Goal: Communication & Community: Answer question/provide support

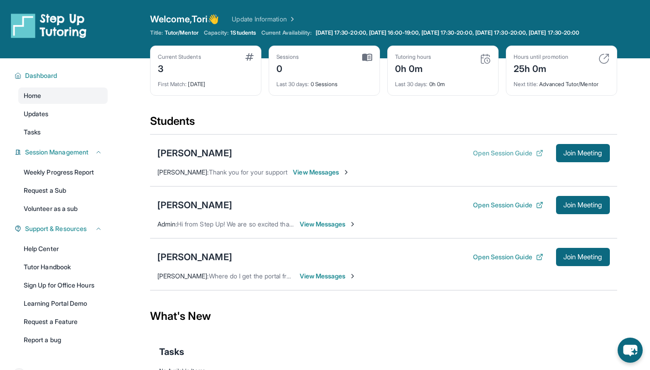
click at [481, 158] on button "Open Session Guide" at bounding box center [508, 153] width 70 height 9
click at [202, 160] on div "[PERSON_NAME]" at bounding box center [194, 153] width 75 height 13
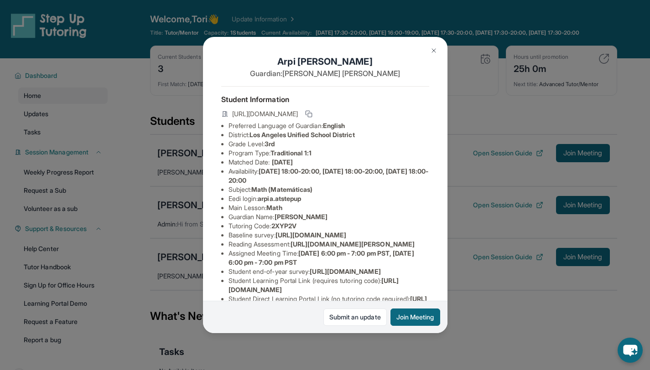
click at [427, 48] on button at bounding box center [433, 50] width 18 height 18
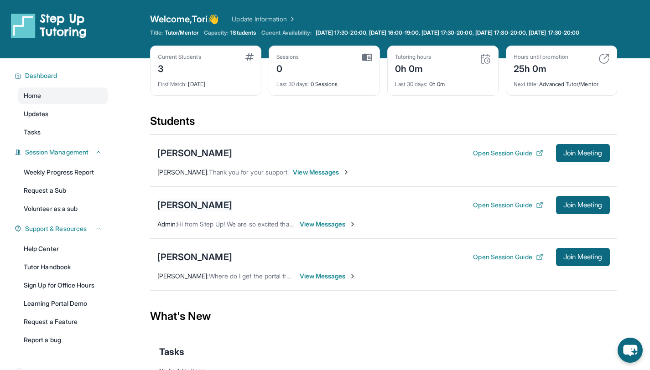
click at [192, 211] on div "[PERSON_NAME]" at bounding box center [194, 205] width 75 height 13
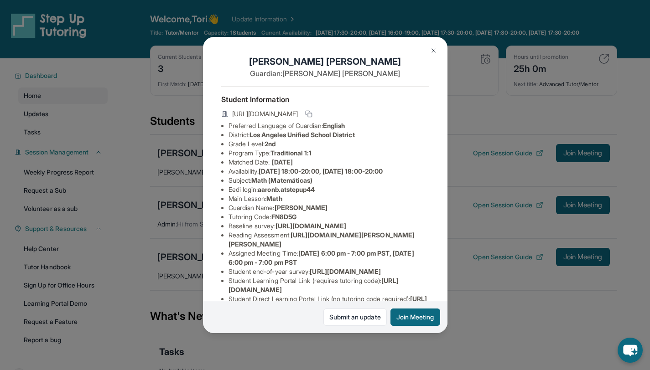
click at [433, 46] on button at bounding box center [433, 50] width 18 height 18
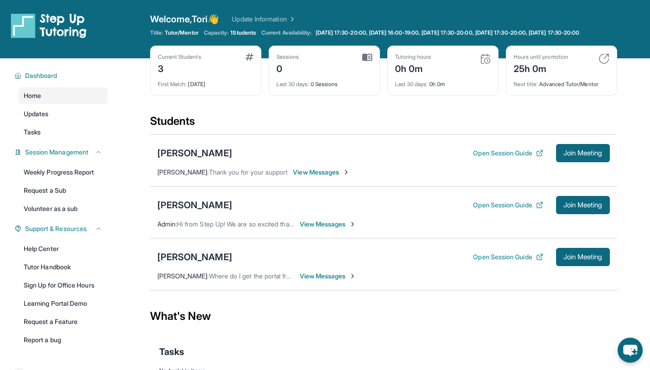
click at [195, 263] on div "[PERSON_NAME]" at bounding box center [194, 257] width 75 height 13
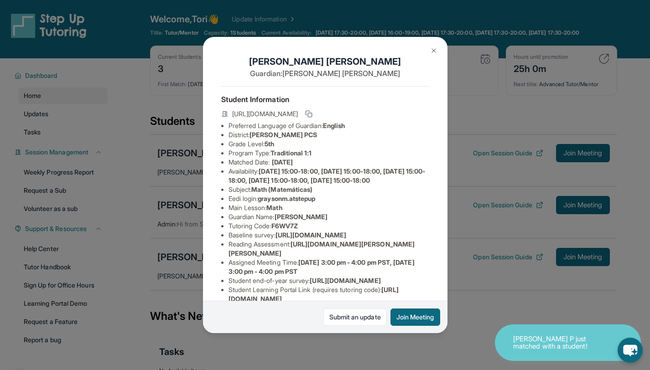
click at [433, 53] on img at bounding box center [433, 50] width 7 height 7
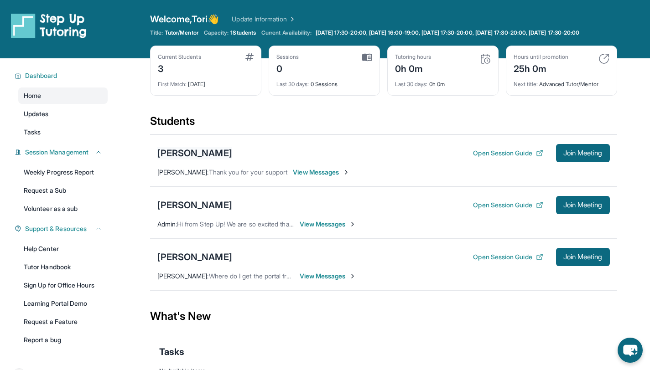
click at [179, 159] on div "[PERSON_NAME]" at bounding box center [194, 153] width 75 height 13
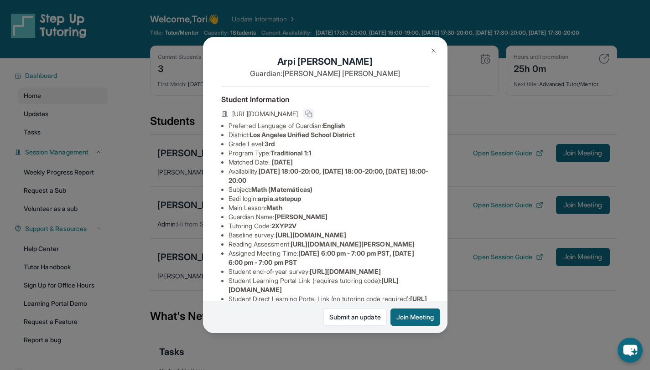
click at [312, 115] on icon at bounding box center [308, 113] width 7 height 7
click at [435, 45] on button at bounding box center [433, 50] width 18 height 18
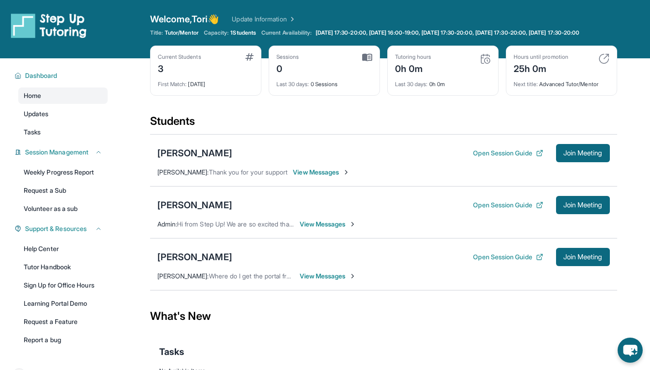
click at [332, 186] on div "[PERSON_NAME] Open Session Guide Join Meeting [PERSON_NAME] : Thank you for you…" at bounding box center [383, 160] width 467 height 52
click at [337, 177] on span "View Messages" at bounding box center [321, 172] width 57 height 9
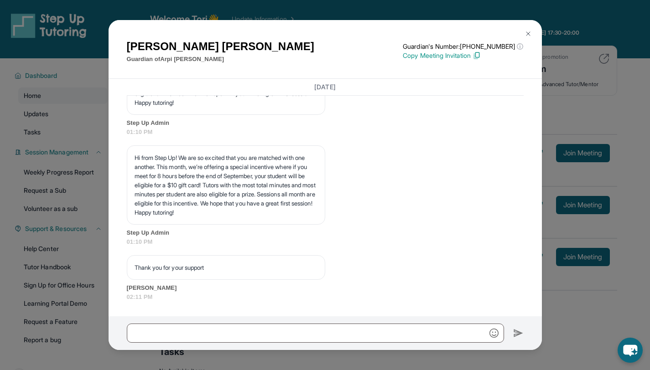
scroll to position [1005, 0]
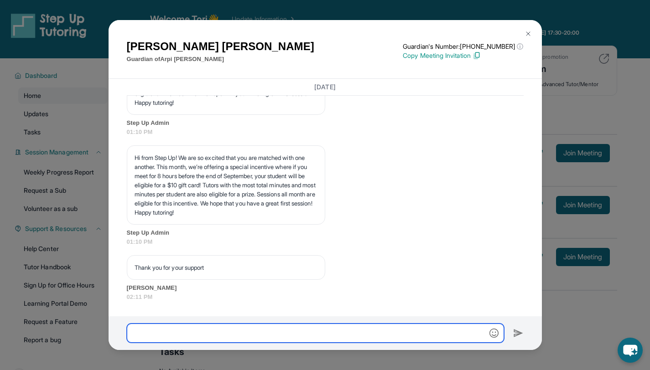
click at [320, 324] on input "text" at bounding box center [315, 333] width 377 height 19
paste input "**********"
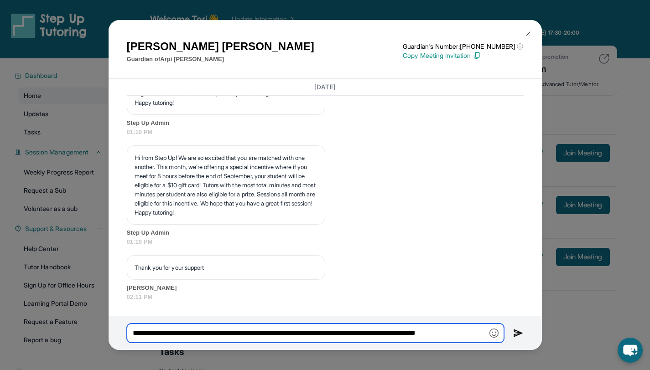
scroll to position [0, 3]
type input "**********"
click at [515, 333] on img at bounding box center [518, 333] width 10 height 11
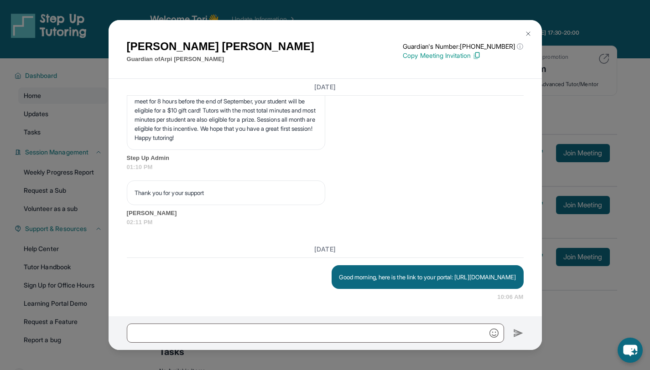
scroll to position [1089, 0]
click at [527, 34] on img at bounding box center [527, 33] width 7 height 7
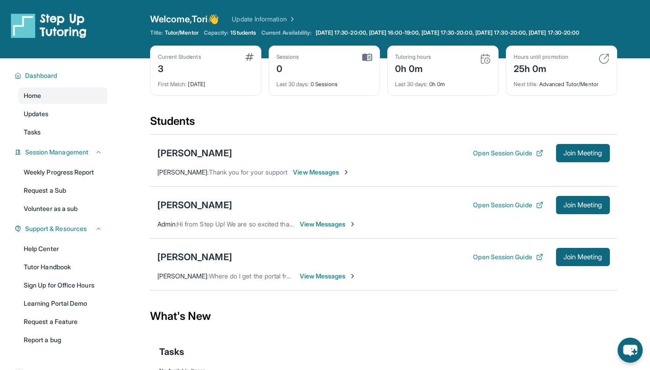
click at [208, 206] on div "[PERSON_NAME]" at bounding box center [194, 205] width 75 height 13
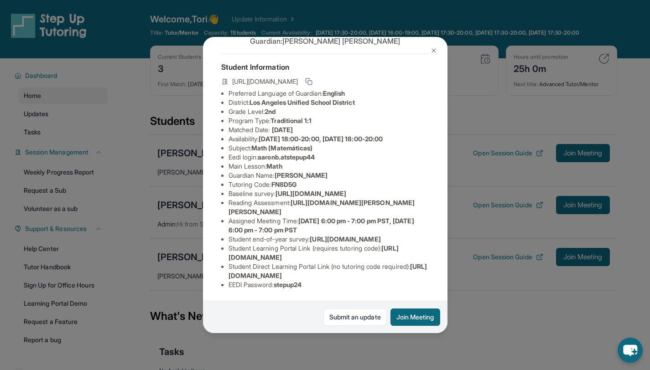
scroll to position [0, 0]
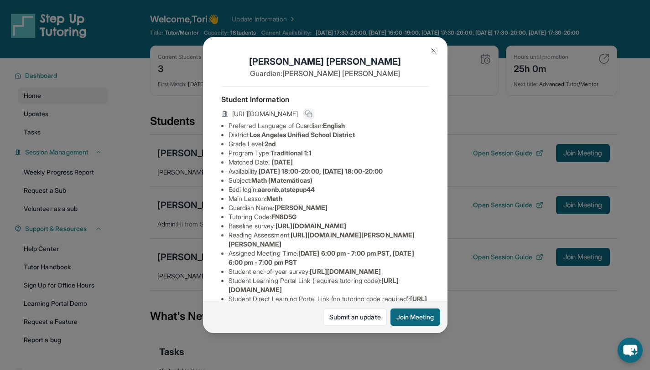
click at [314, 114] on button at bounding box center [308, 113] width 11 height 11
click at [470, 237] on div "[PERSON_NAME] Guardian: [PERSON_NAME] Student Information [URL][DOMAIN_NAME] Pr…" at bounding box center [325, 185] width 650 height 370
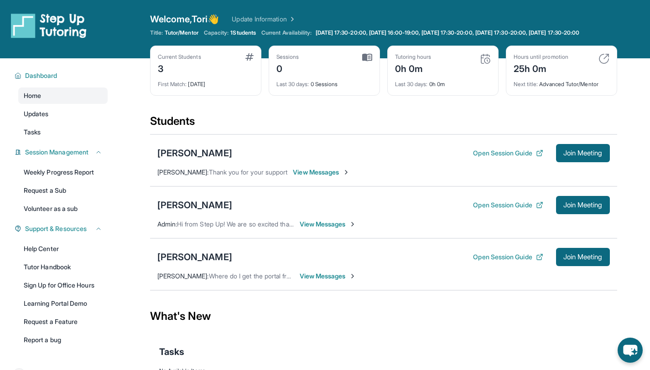
click at [325, 229] on span "View Messages" at bounding box center [327, 224] width 57 height 9
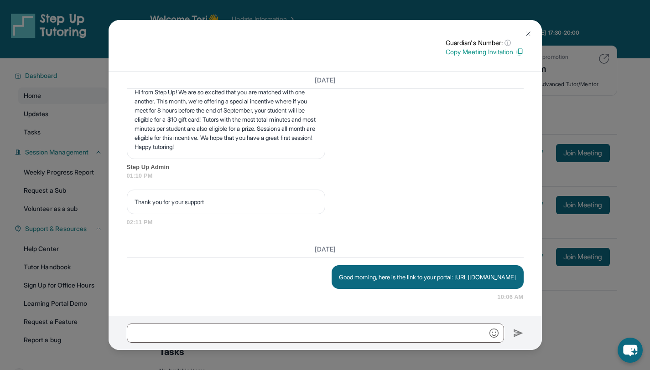
scroll to position [1055, 0]
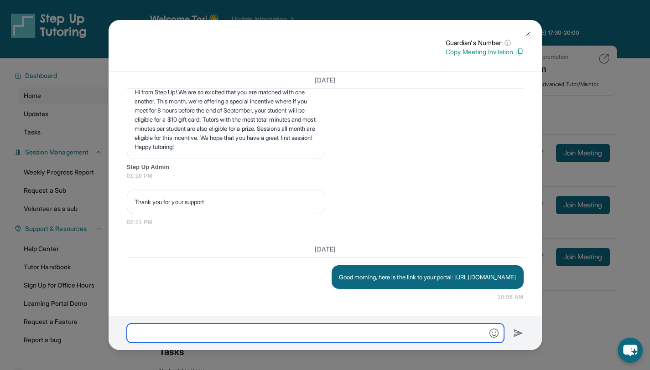
click at [335, 329] on input "text" at bounding box center [315, 333] width 377 height 19
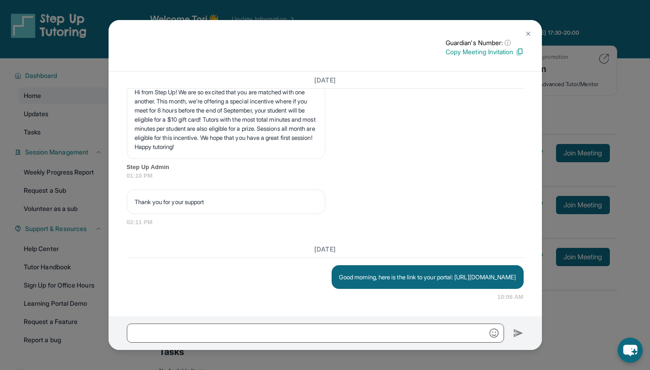
click at [530, 31] on img at bounding box center [527, 33] width 7 height 7
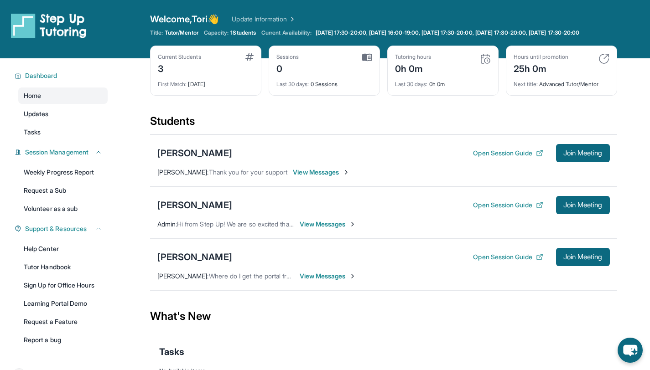
click at [309, 177] on span "View Messages" at bounding box center [321, 172] width 57 height 9
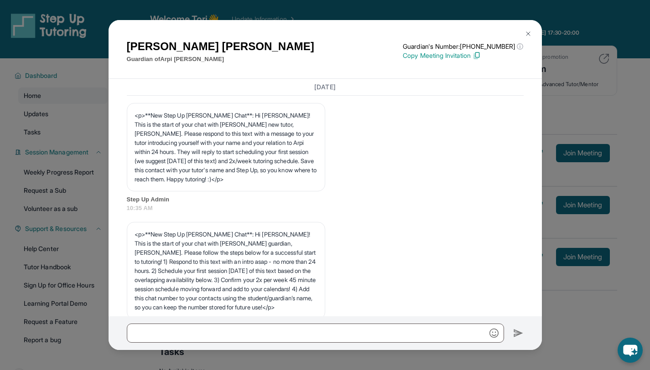
scroll to position [1089, 0]
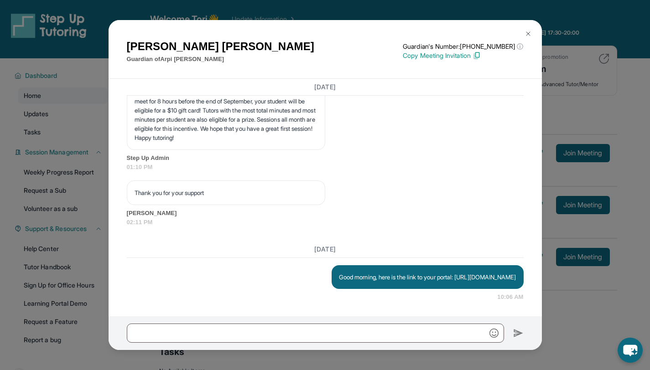
click at [526, 33] on img at bounding box center [527, 33] width 7 height 7
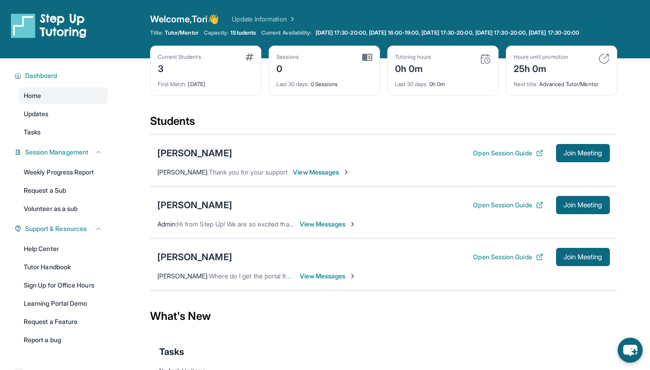
click at [174, 160] on div "[PERSON_NAME]" at bounding box center [194, 153] width 75 height 13
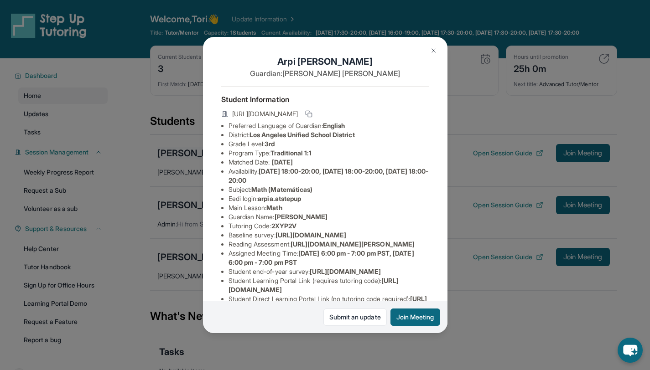
click at [175, 165] on div "[PERSON_NAME] Guardian: [PERSON_NAME] Student Information [URL][DOMAIN_NAME] Pr…" at bounding box center [325, 185] width 650 height 370
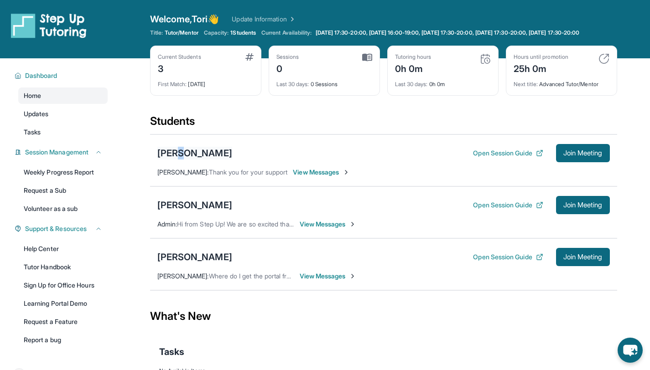
click at [175, 160] on div "[PERSON_NAME]" at bounding box center [194, 153] width 75 height 13
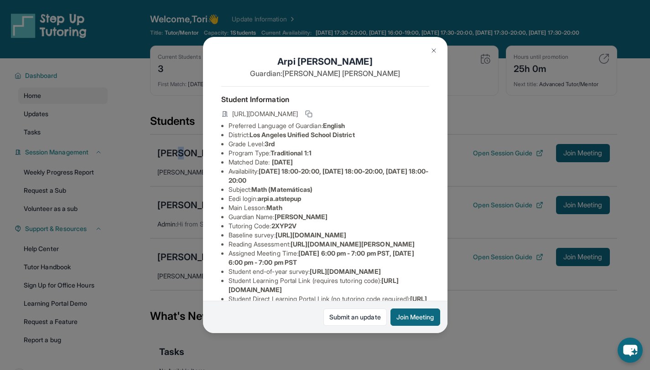
click at [435, 47] on img at bounding box center [433, 50] width 7 height 7
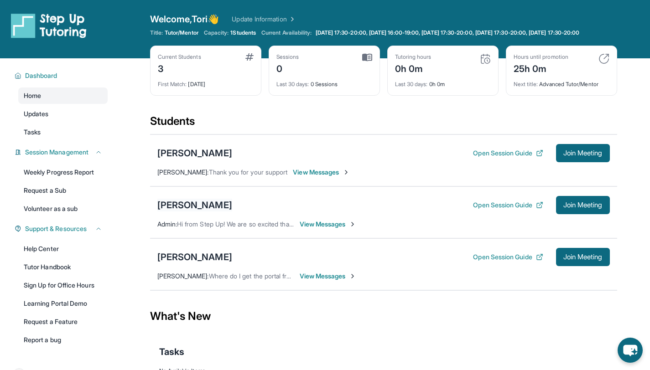
click at [211, 209] on div "[PERSON_NAME]" at bounding box center [194, 205] width 75 height 13
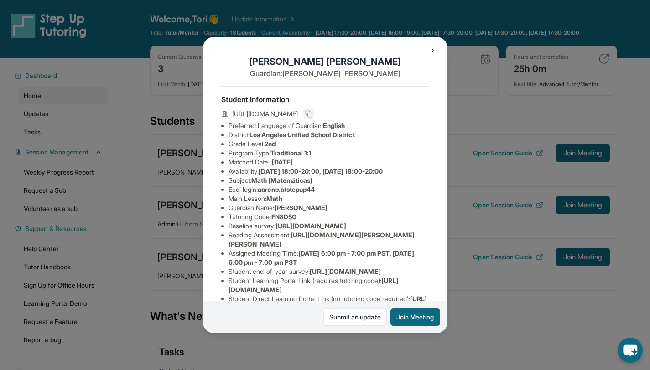
click at [312, 117] on icon at bounding box center [308, 113] width 7 height 7
click at [433, 46] on button at bounding box center [433, 50] width 18 height 18
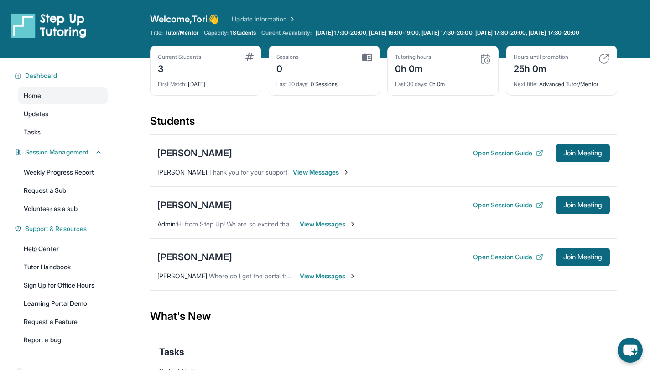
click at [333, 228] on span "View Messages" at bounding box center [327, 224] width 57 height 9
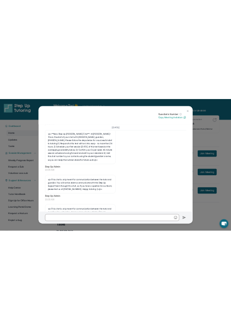
scroll to position [120, 0]
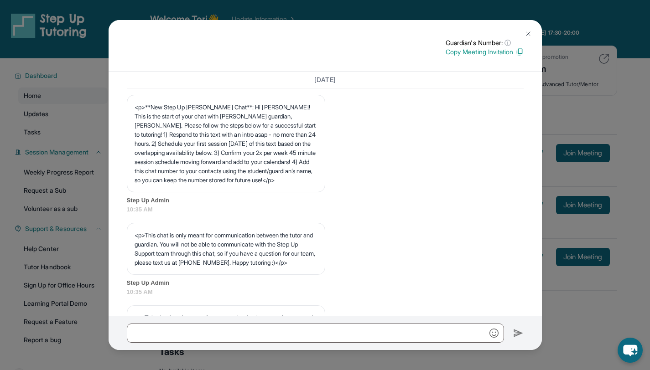
click at [528, 34] on img at bounding box center [527, 33] width 7 height 7
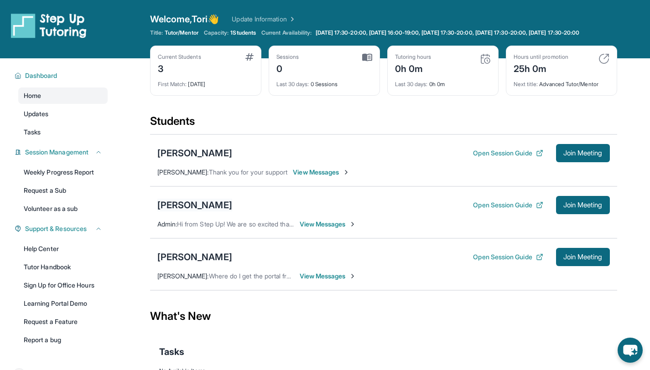
click at [179, 211] on div "[PERSON_NAME]" at bounding box center [194, 205] width 75 height 13
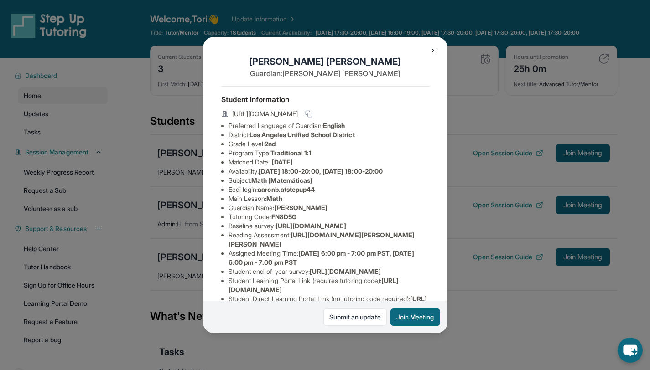
click at [463, 158] on div "[PERSON_NAME] Guardian: [PERSON_NAME] Student Information [URL][DOMAIN_NAME] Pr…" at bounding box center [325, 185] width 650 height 370
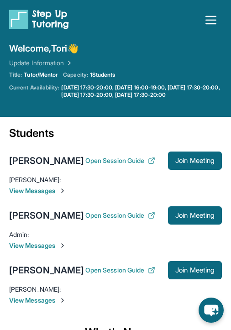
click at [30, 299] on span "View Messages" at bounding box center [115, 299] width 212 height 9
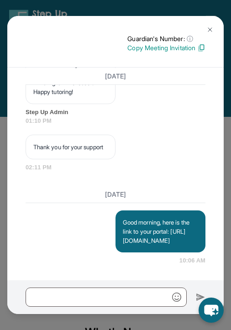
scroll to position [1997, 0]
click at [211, 27] on img at bounding box center [209, 29] width 7 height 7
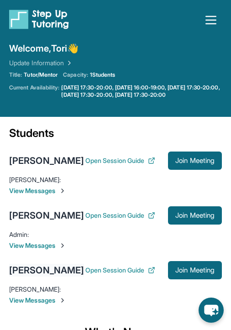
click at [33, 270] on div "[PERSON_NAME]" at bounding box center [46, 269] width 75 height 13
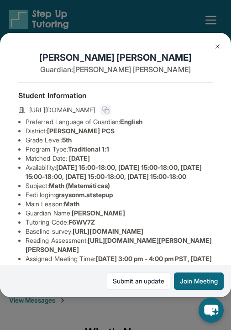
click at [109, 111] on icon at bounding box center [105, 109] width 7 height 7
